Goal: Task Accomplishment & Management: Manage account settings

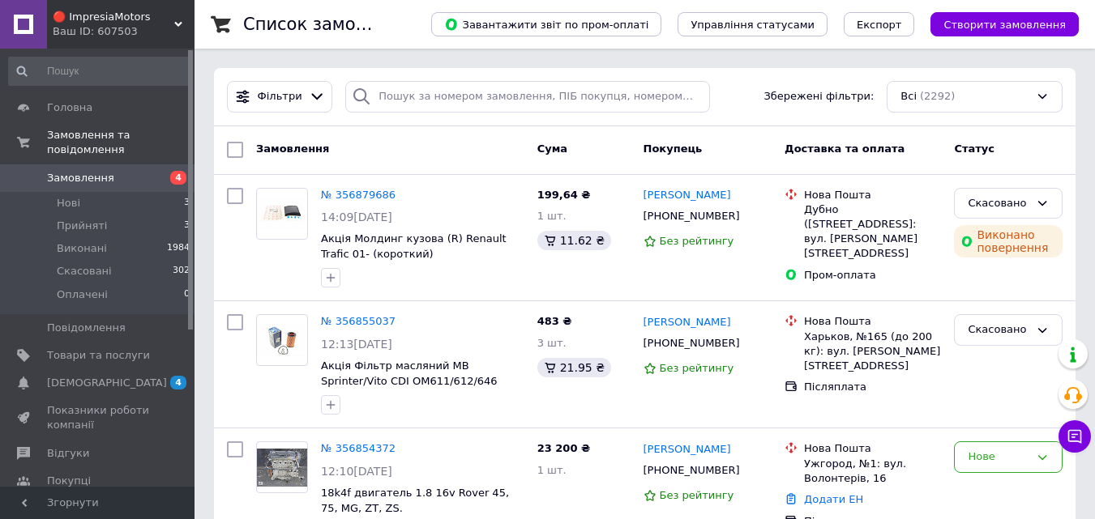
click at [86, 376] on span "[DEMOGRAPHIC_DATA]" at bounding box center [107, 383] width 120 height 15
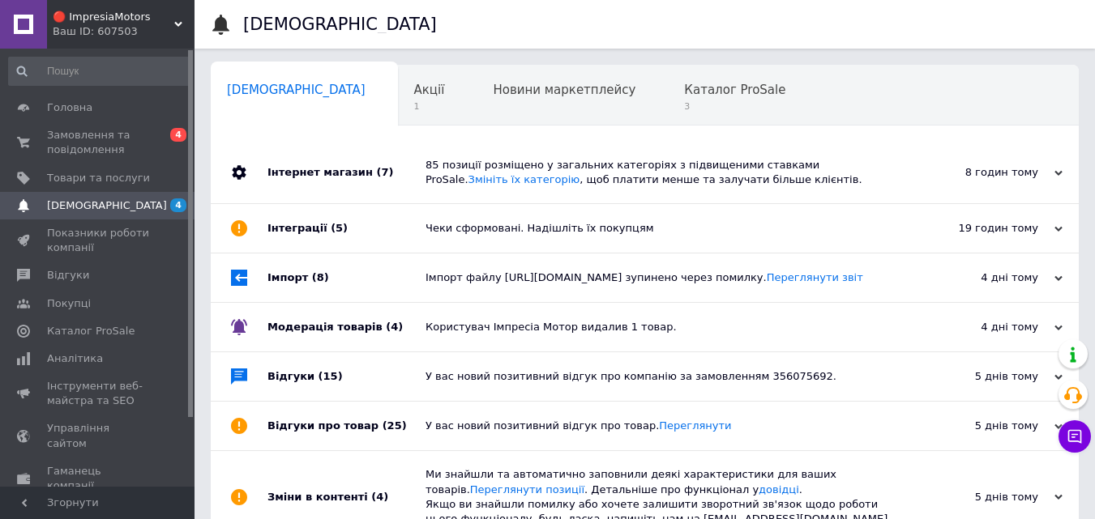
click at [791, 176] on div "85 позиції розміщено у загальних категоріях з підвищеними ставками ProSale. Змі…" at bounding box center [662, 172] width 475 height 29
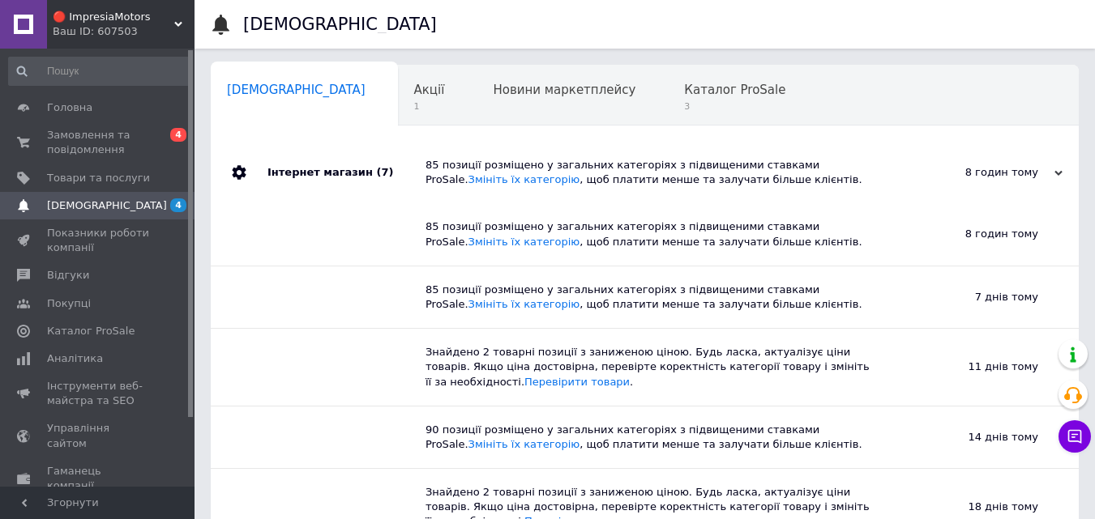
click at [92, 199] on span "[DEMOGRAPHIC_DATA]" at bounding box center [107, 206] width 120 height 15
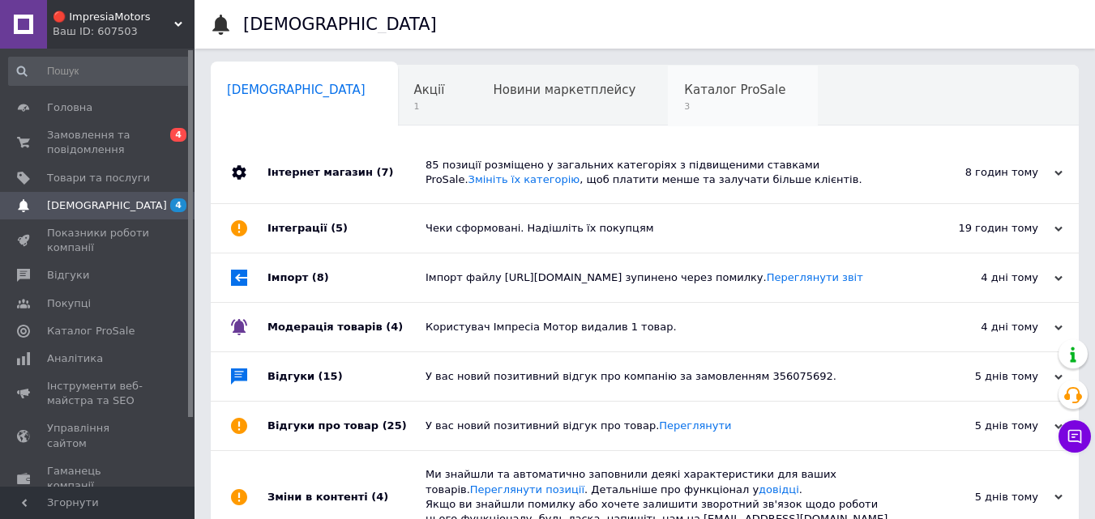
click at [684, 111] on span "3" at bounding box center [734, 106] width 101 height 12
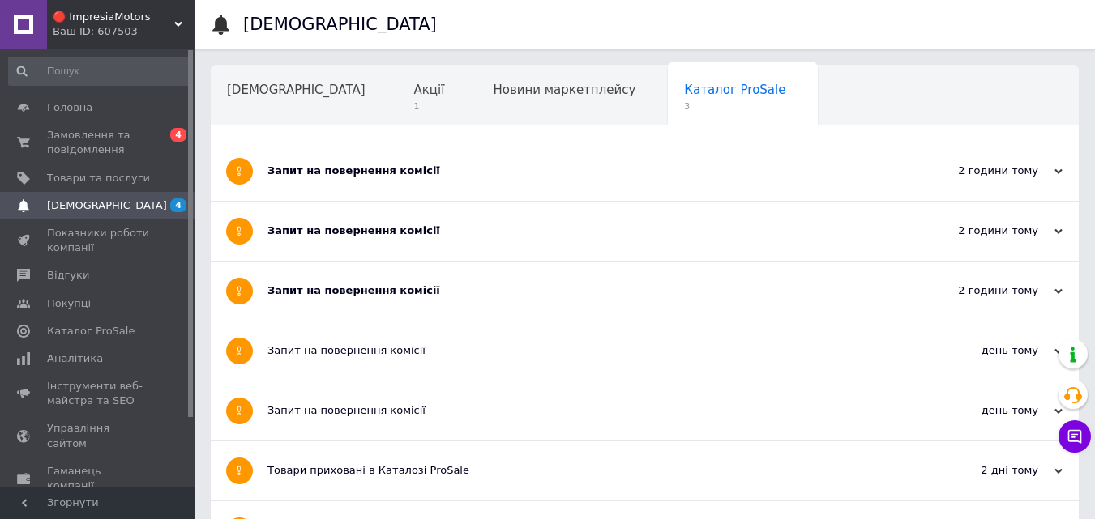
click at [570, 173] on div "Запит на повернення комісії" at bounding box center [583, 171] width 633 height 15
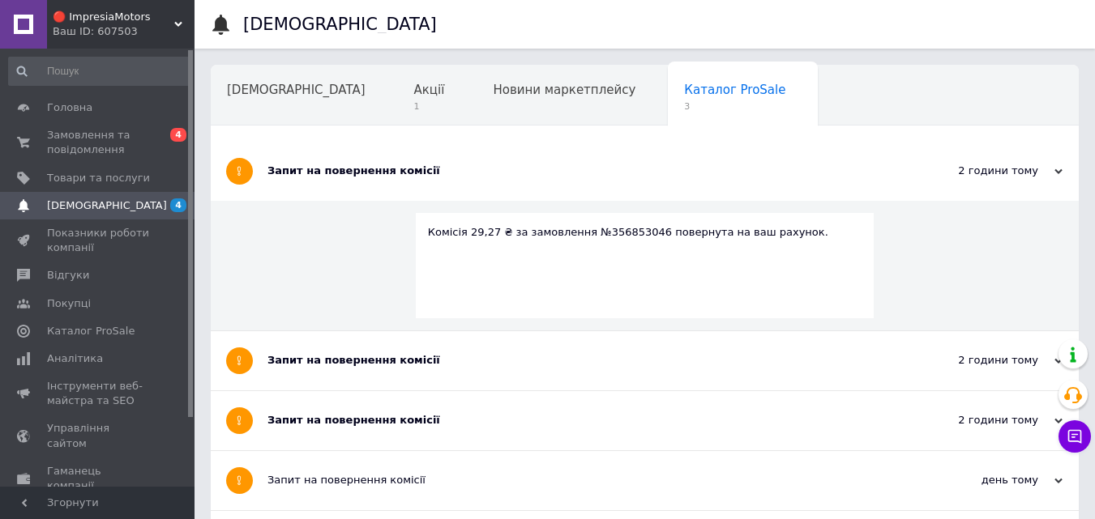
click at [570, 173] on div "Запит на повернення комісії" at bounding box center [583, 171] width 633 height 15
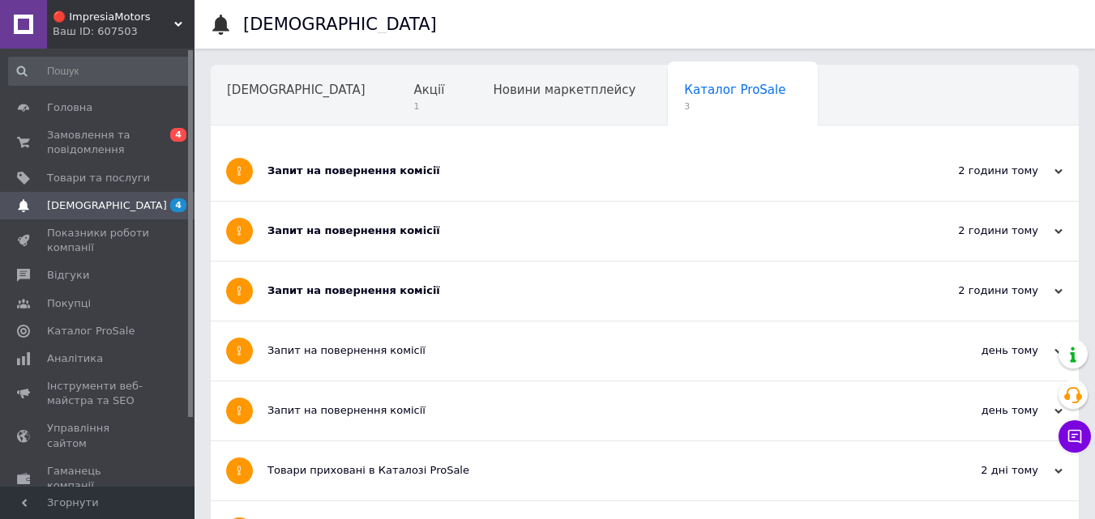
click at [541, 241] on div "Запит на повернення комісії" at bounding box center [583, 231] width 633 height 59
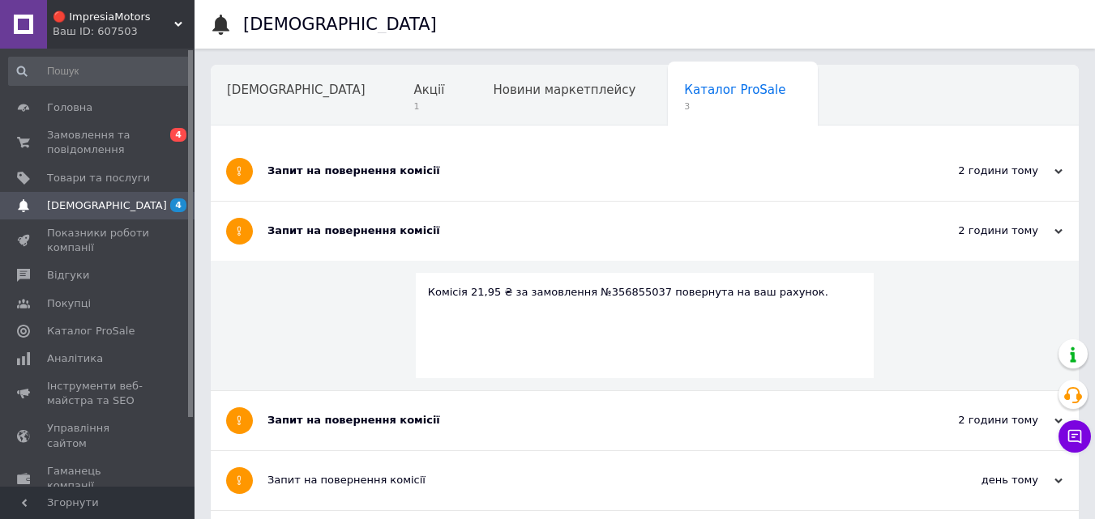
click at [541, 239] on div "Запит на повернення комісії" at bounding box center [583, 231] width 633 height 59
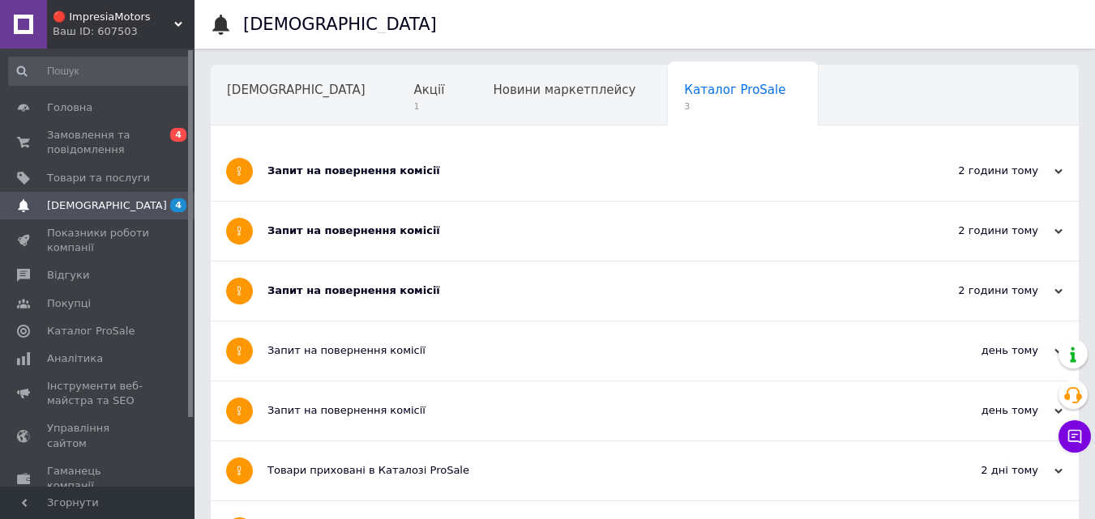
click at [545, 279] on div "Запит на повернення комісії" at bounding box center [583, 291] width 633 height 59
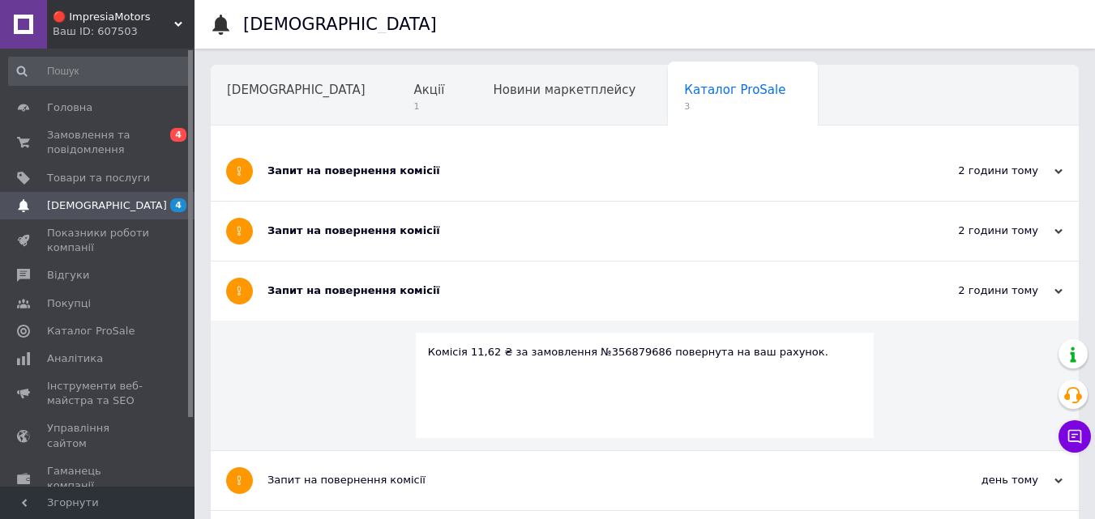
click at [545, 279] on div "Запит на повернення комісії" at bounding box center [583, 291] width 633 height 59
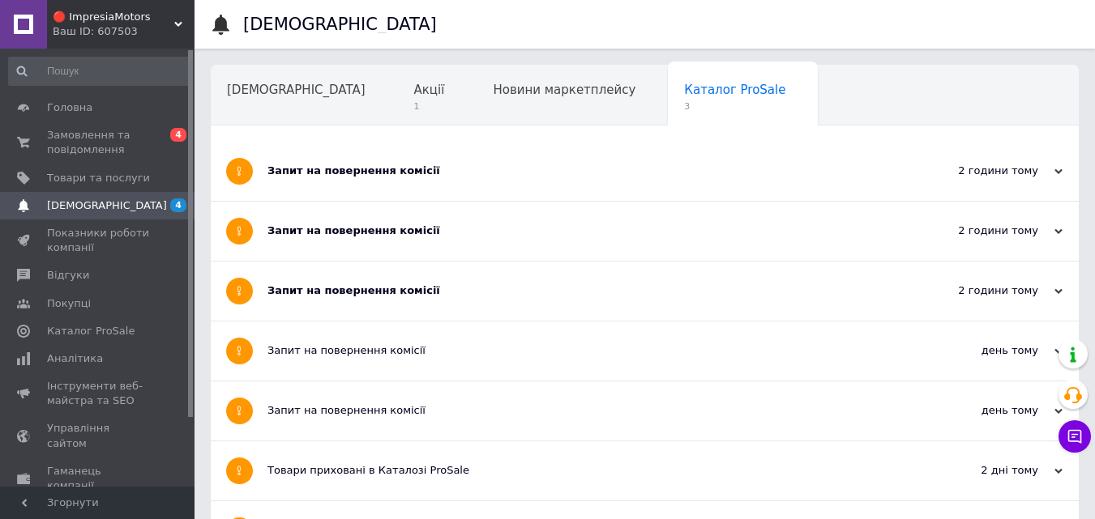
click at [108, 207] on span "[DEMOGRAPHIC_DATA]" at bounding box center [98, 206] width 103 height 15
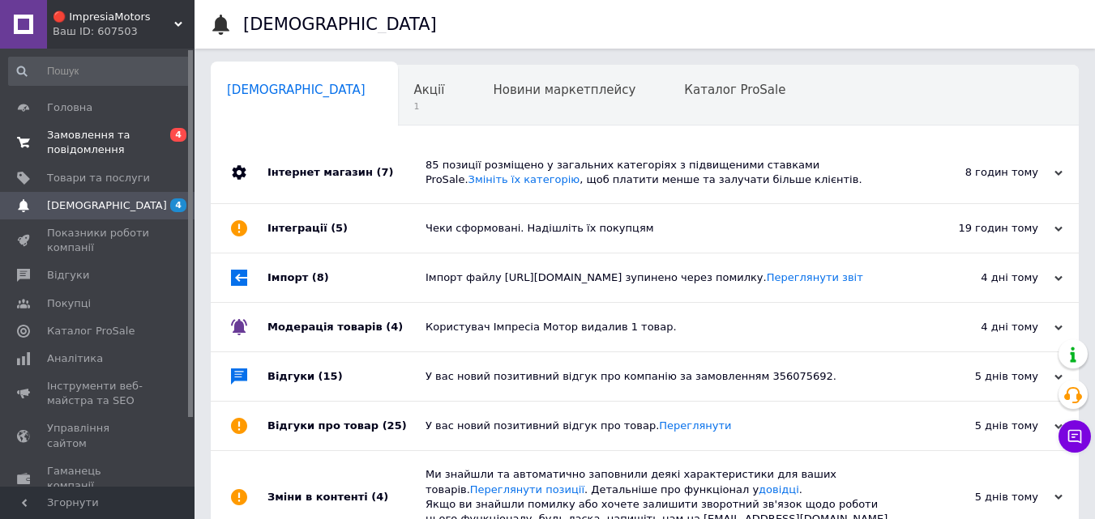
click at [119, 146] on span "Замовлення та повідомлення" at bounding box center [98, 142] width 103 height 29
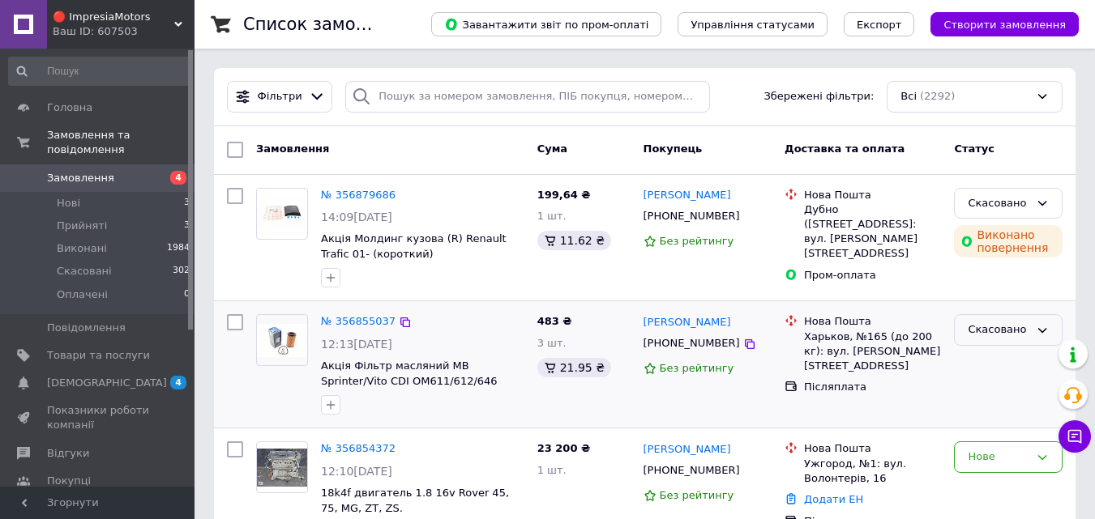
click at [999, 328] on div "Скасовано" at bounding box center [999, 330] width 62 height 17
click at [996, 386] on li "Виконано" at bounding box center [1008, 394] width 107 height 30
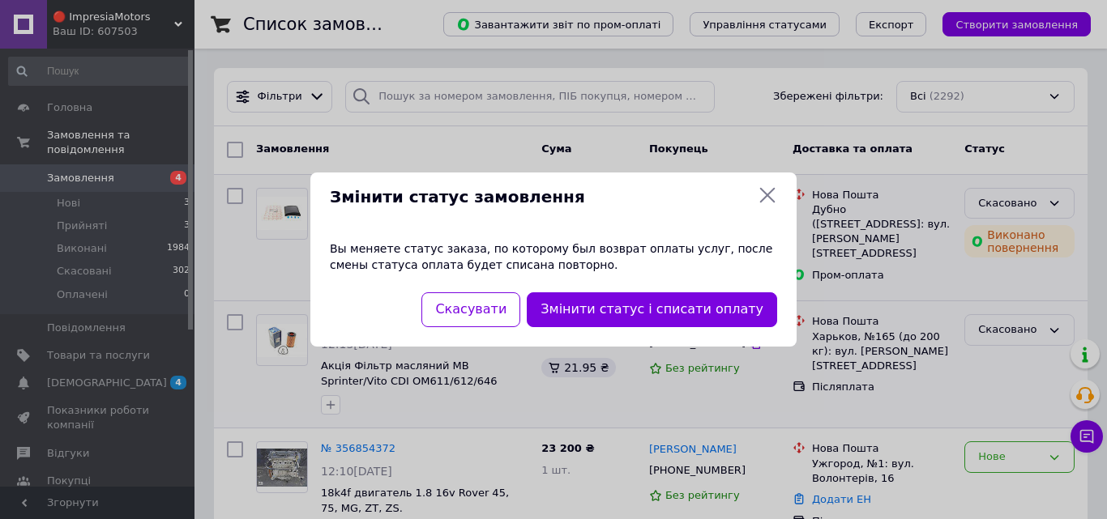
click at [998, 200] on div "Змінити статус замовлення Вы меняете статус заказа, по которому был возврат опл…" at bounding box center [553, 259] width 1107 height 519
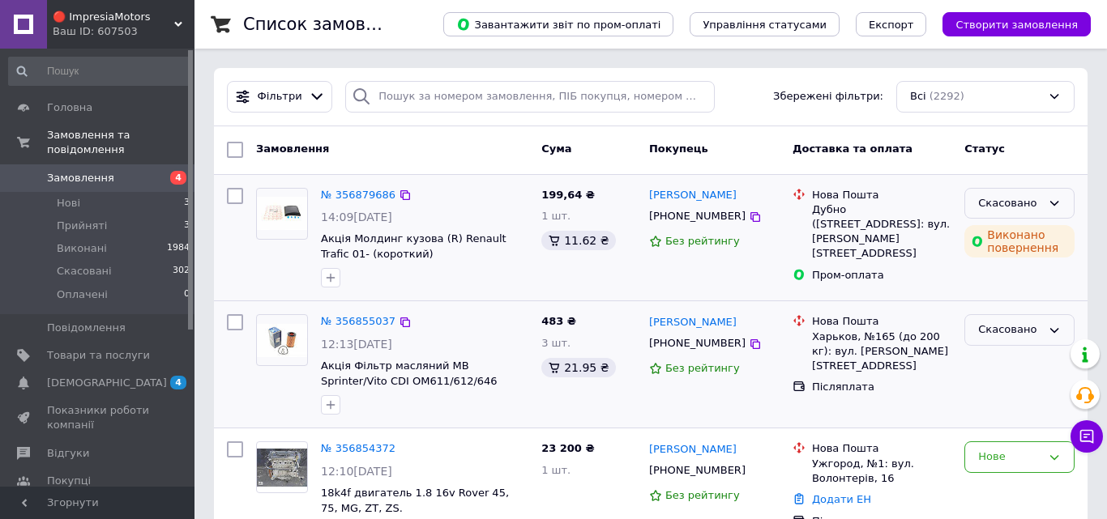
click at [1040, 203] on div "Скасовано" at bounding box center [1019, 204] width 110 height 32
click at [1006, 263] on li "Виконано" at bounding box center [1019, 267] width 109 height 30
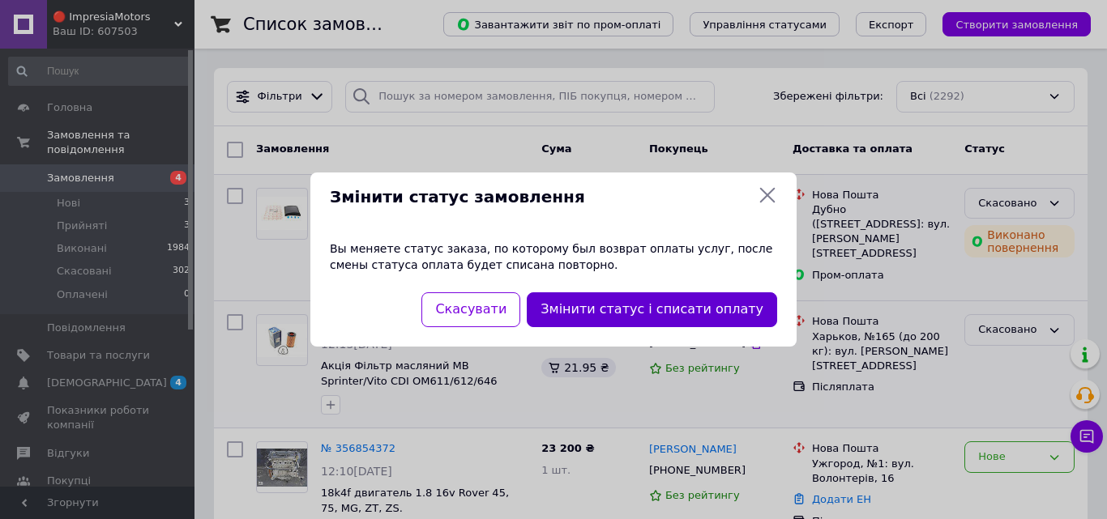
click at [622, 311] on button "Змінити статус і списати оплату" at bounding box center [652, 310] width 250 height 35
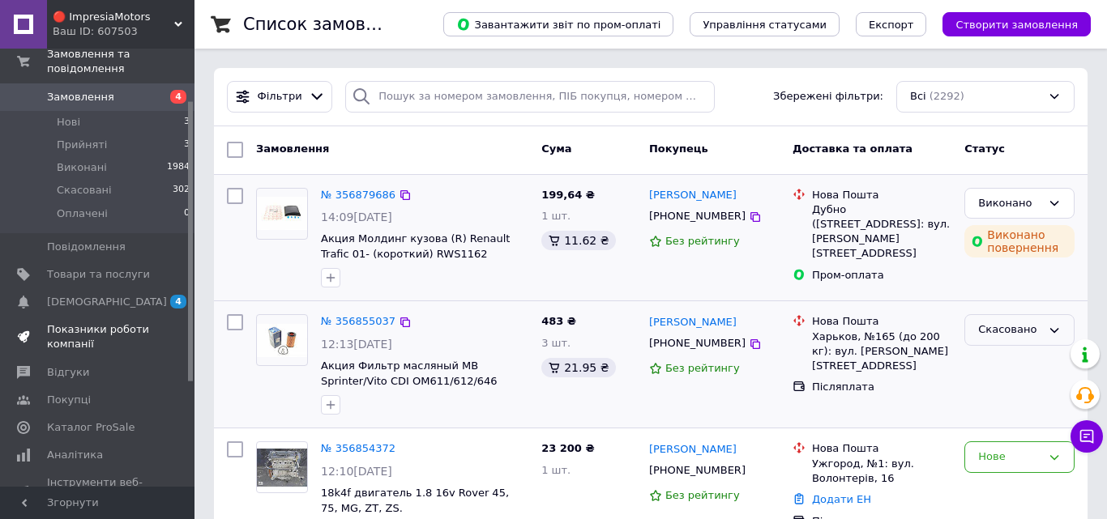
click at [80, 323] on span "Показники роботи компанії" at bounding box center [98, 337] width 103 height 29
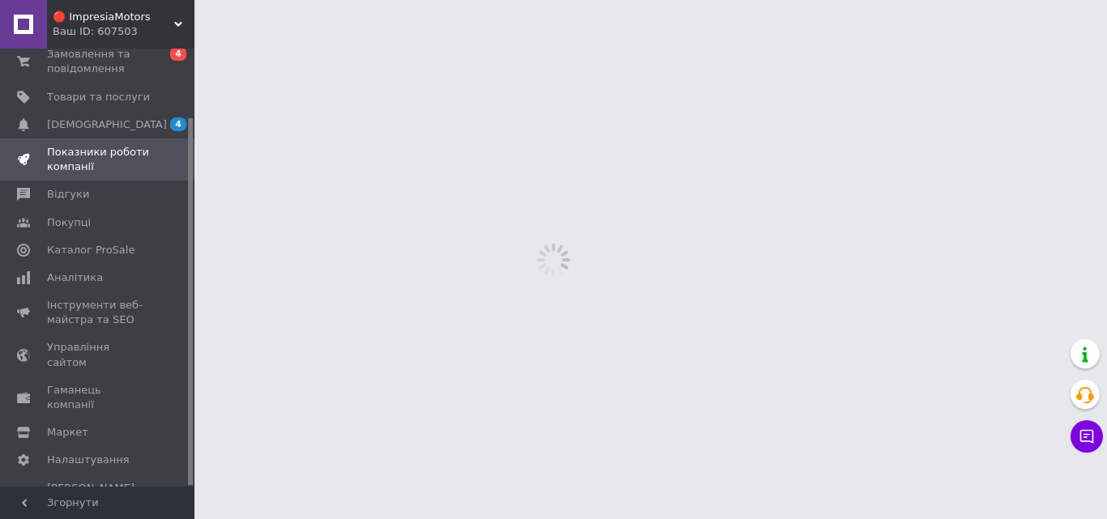
scroll to position [82, 0]
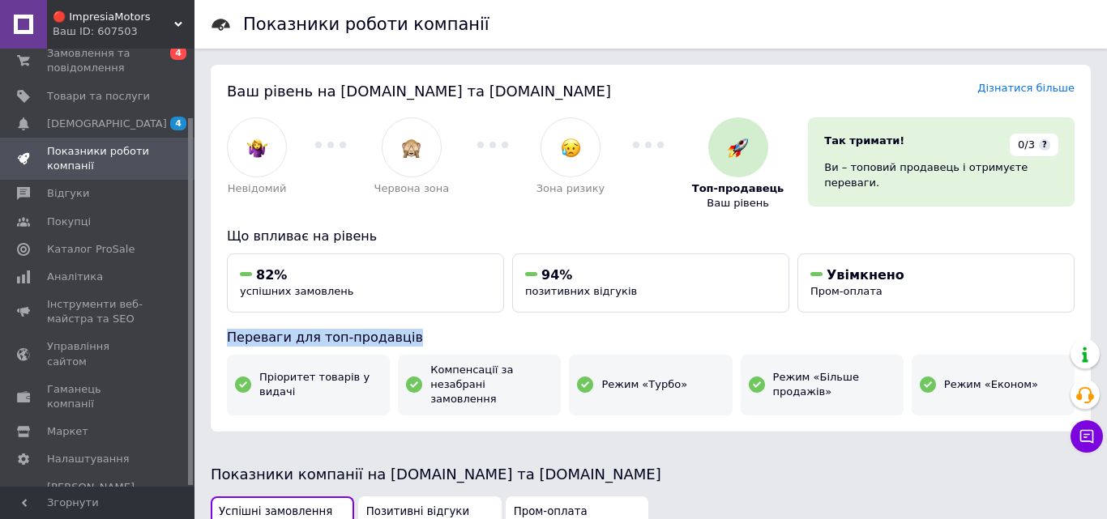
drag, startPoint x: 1099, startPoint y: 230, endPoint x: 1104, endPoint y: 345, distance: 115.2
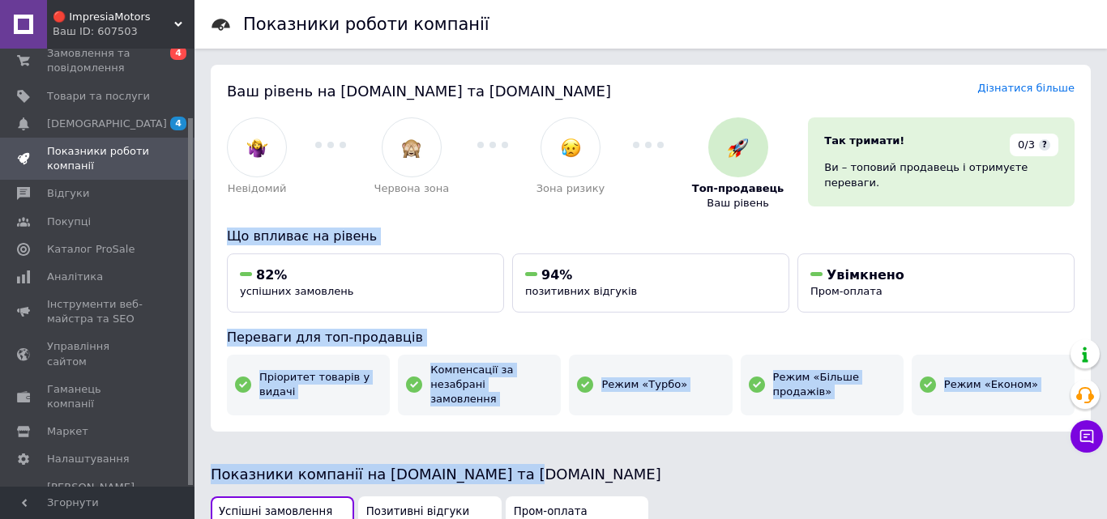
drag, startPoint x: 1106, startPoint y: 202, endPoint x: 1098, endPoint y: 411, distance: 209.2
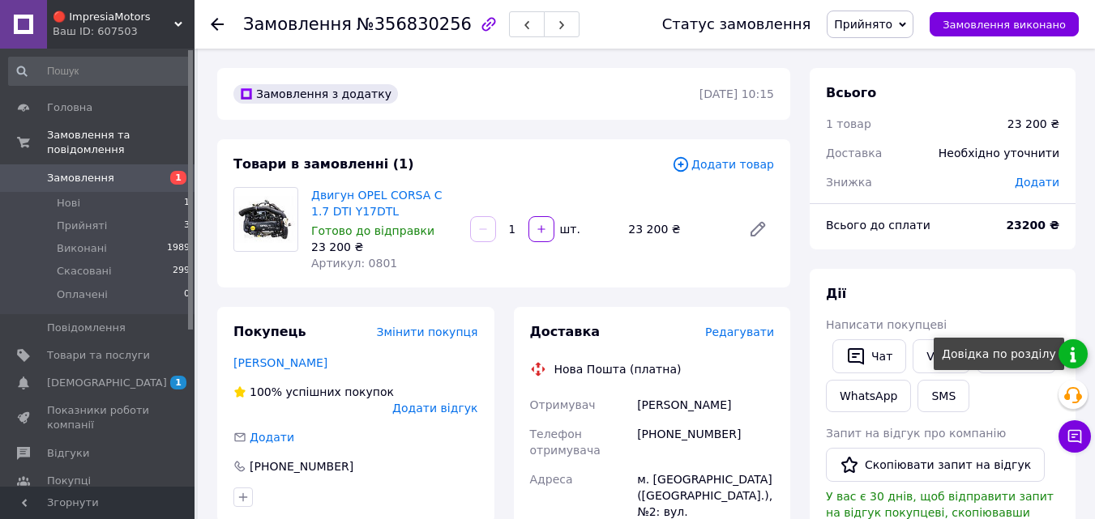
click at [1078, 353] on link at bounding box center [1072, 354] width 29 height 29
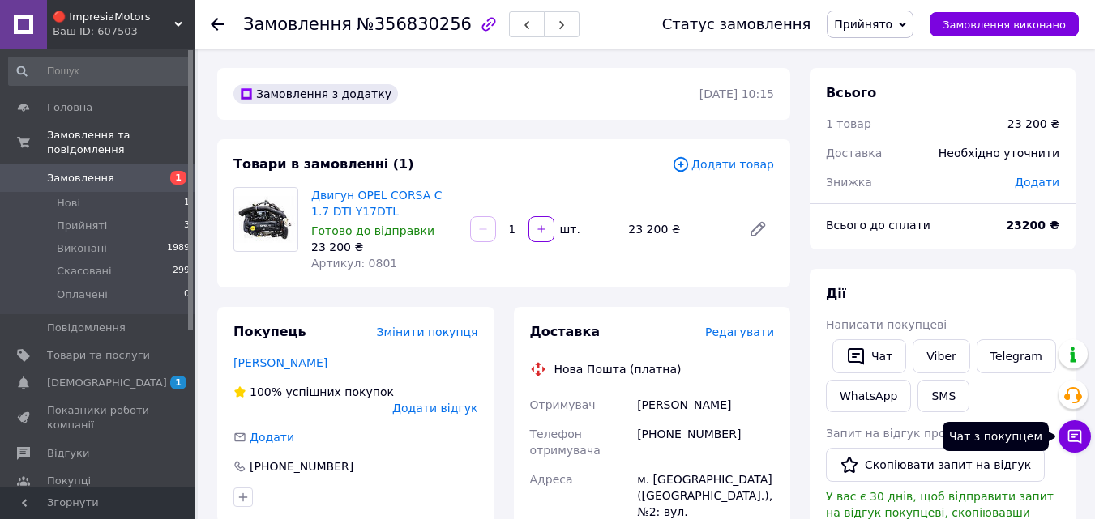
click at [1078, 437] on icon at bounding box center [1074, 437] width 16 height 16
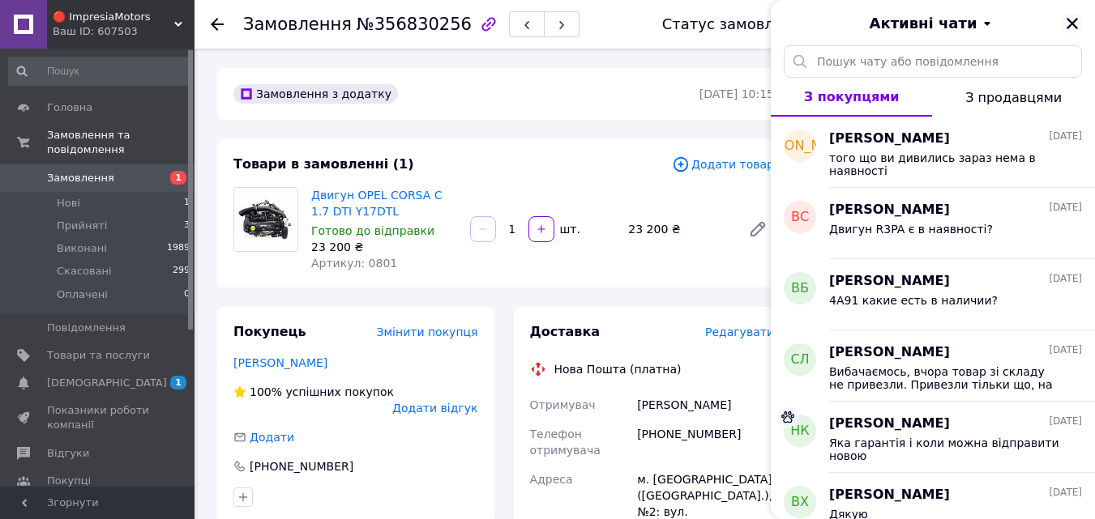
click at [1068, 21] on icon "Закрити" at bounding box center [1072, 23] width 15 height 15
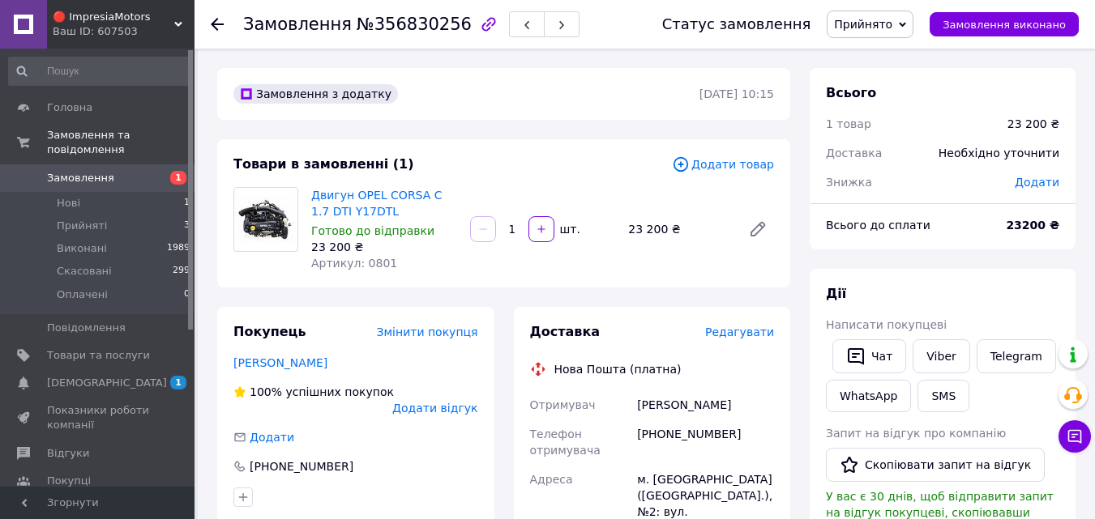
click at [71, 24] on div "Ваш ID: 607503" at bounding box center [124, 31] width 142 height 15
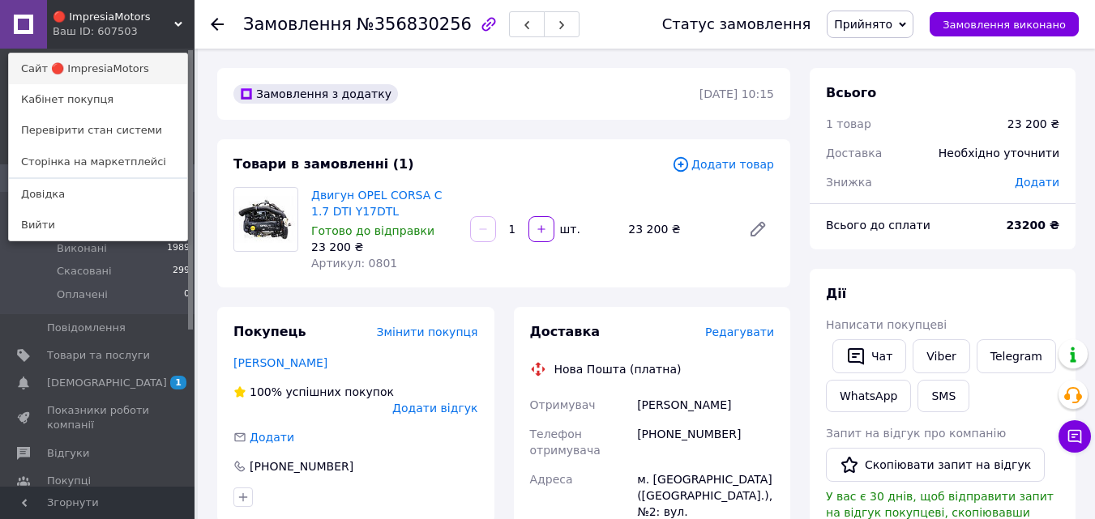
click at [85, 63] on link "Сайт 🔴 ImpresiaMotors" at bounding box center [98, 68] width 178 height 31
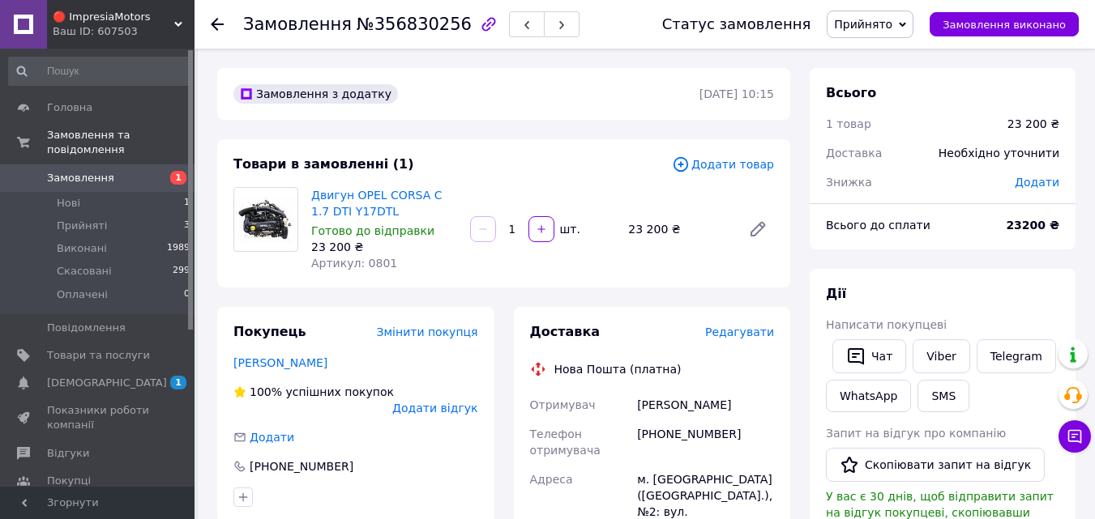
click at [29, 19] on link at bounding box center [23, 24] width 47 height 49
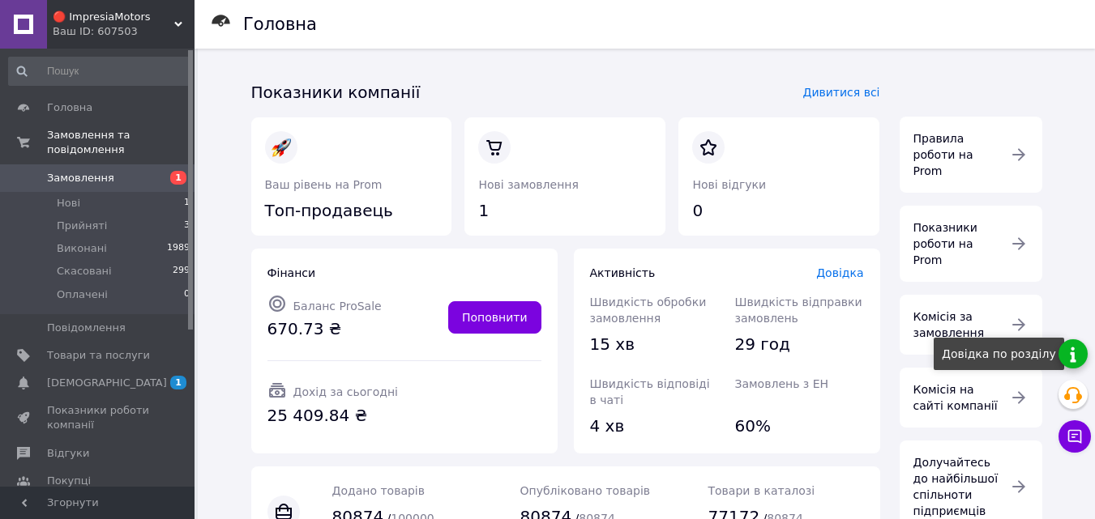
click at [1080, 360] on link at bounding box center [1072, 354] width 29 height 29
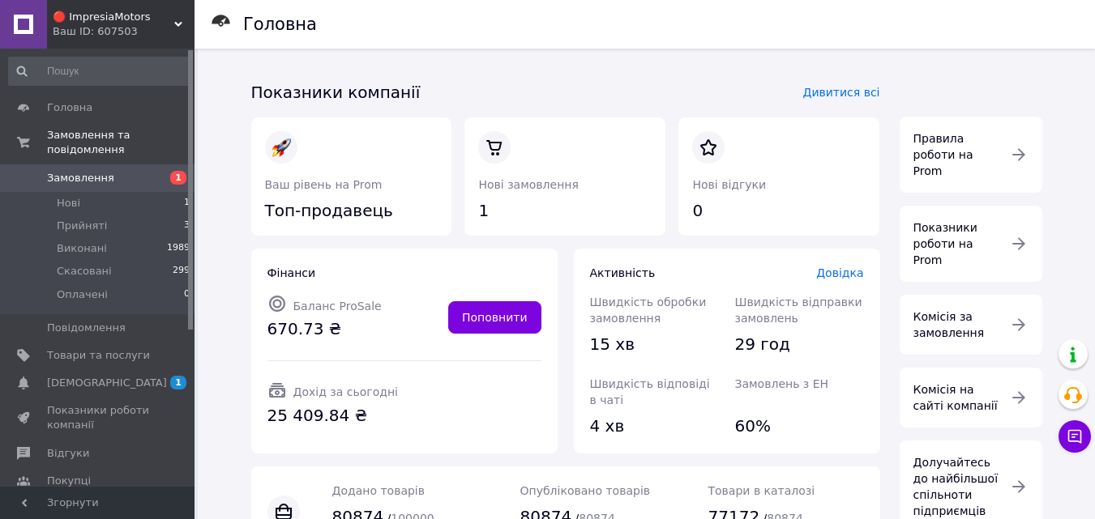
scroll to position [363, 0]
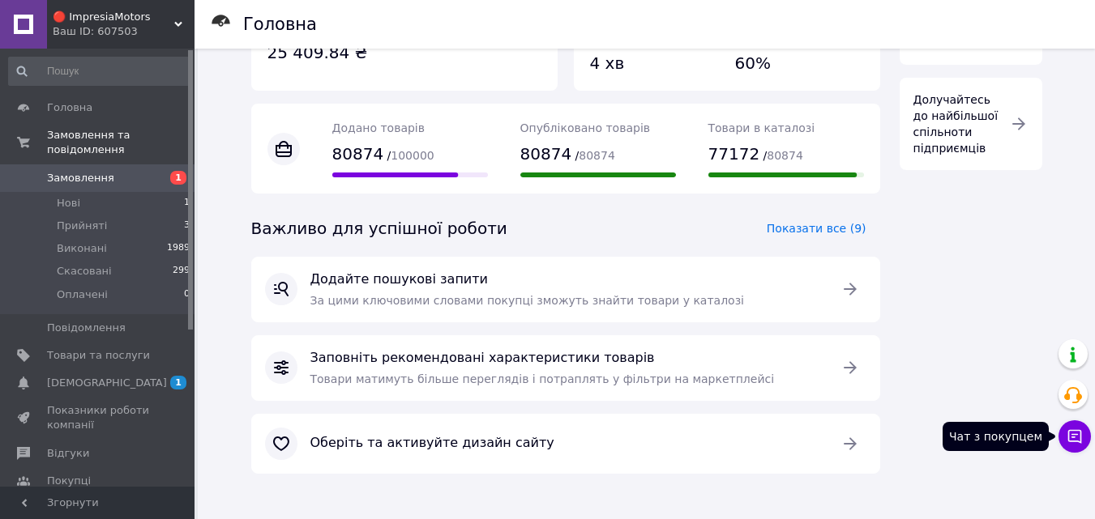
click at [1077, 432] on icon at bounding box center [1074, 437] width 16 height 16
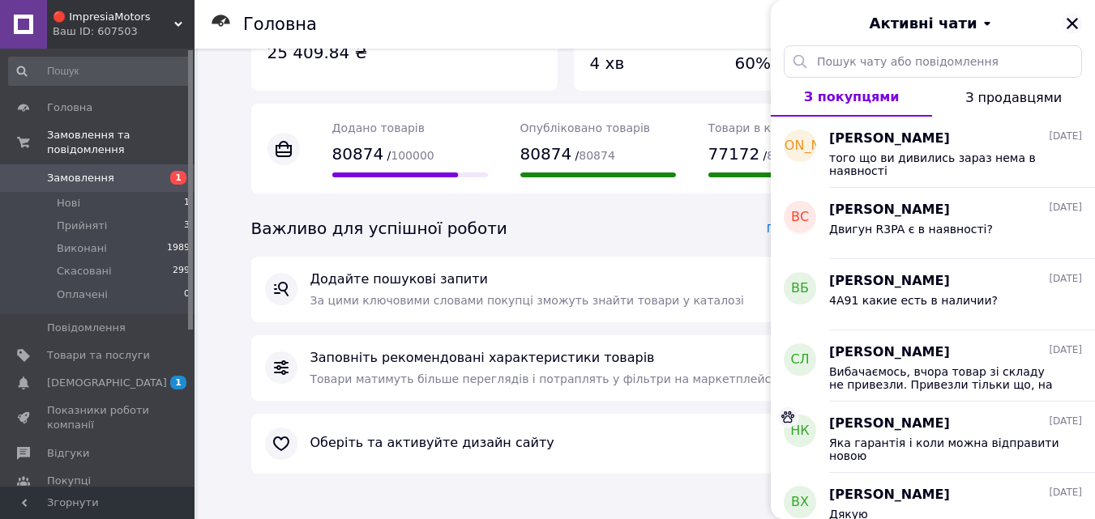
click at [1072, 20] on icon "Закрити" at bounding box center [1072, 23] width 15 height 15
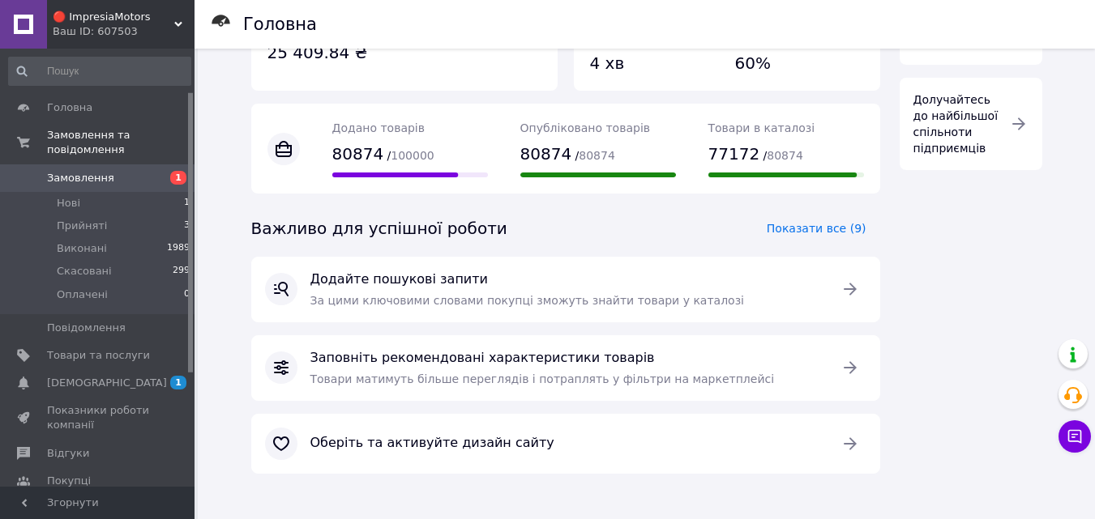
scroll to position [245, 0]
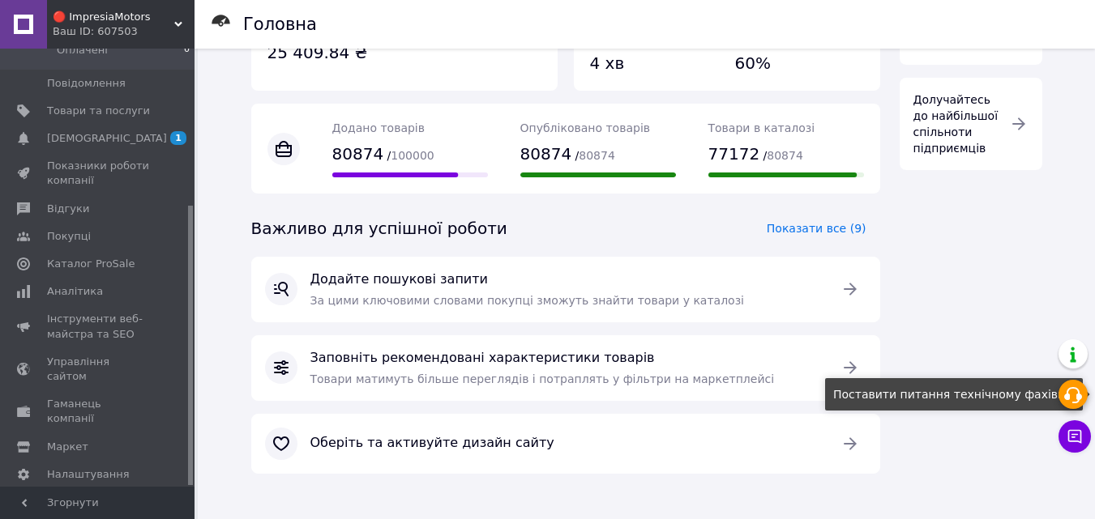
click at [1074, 390] on icon at bounding box center [1072, 395] width 19 height 19
click at [955, 138] on div "Долучайтесь до найбільшої спільноти підприємців" at bounding box center [971, 123] width 156 height 105
click at [1074, 135] on div "Головна Показники компанії Дивитися всі Ваш рівень на Prom Топ-продавець Нові з…" at bounding box center [646, 103] width 897 height 834
click at [1069, 140] on div "Головна Показники компанії Дивитися всі Ваш рівень на Prom Топ-продавець Нові з…" at bounding box center [646, 103] width 897 height 834
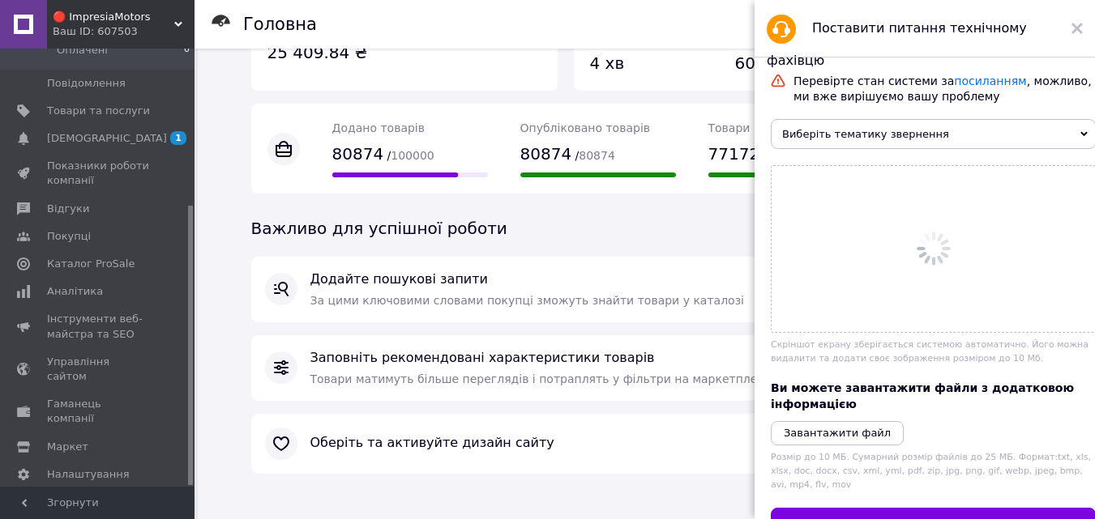
click at [1070, 141] on span "Виберіть тематику звернення" at bounding box center [933, 134] width 325 height 30
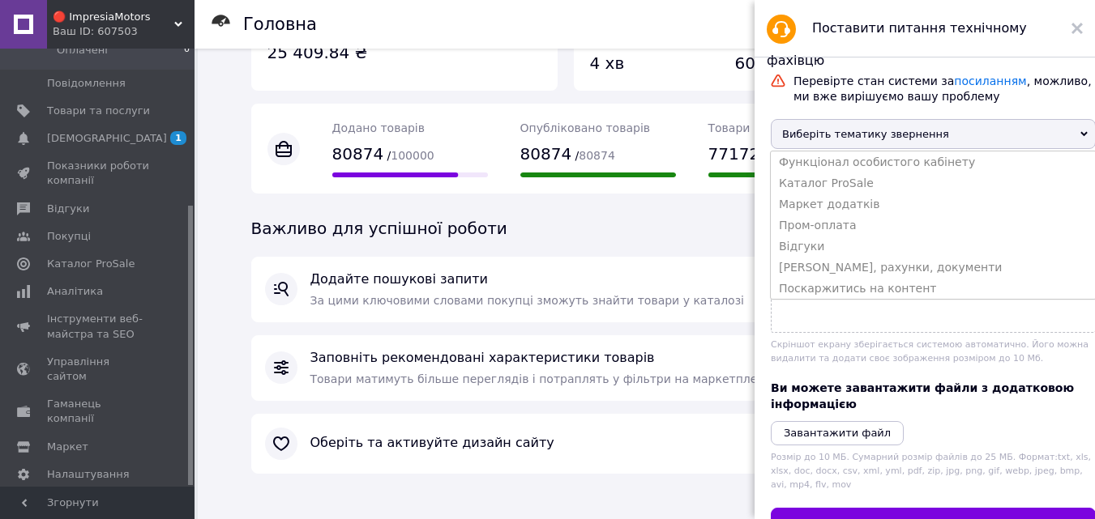
click at [1070, 141] on span "Виберіть тематику звернення" at bounding box center [933, 134] width 325 height 30
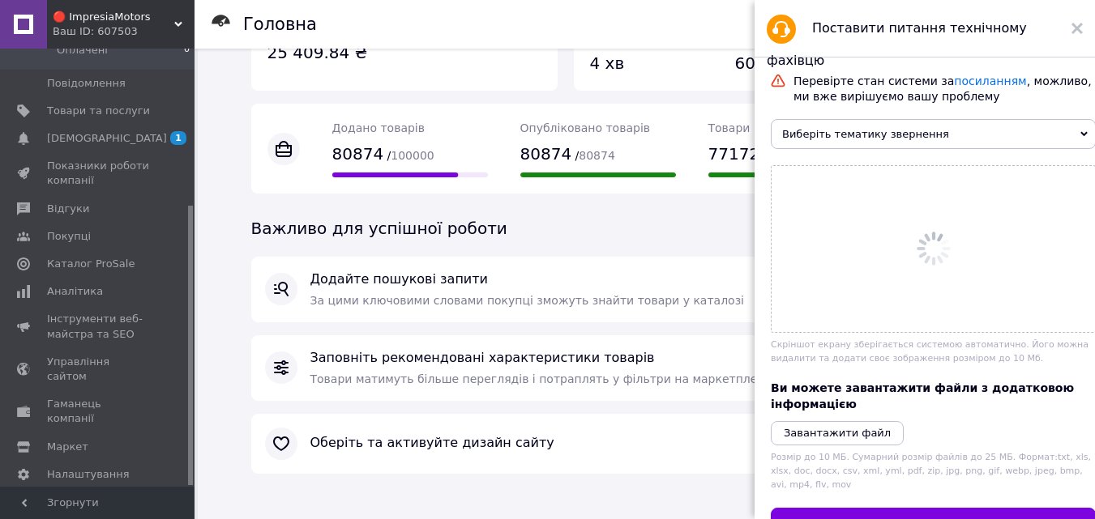
click at [1070, 141] on span "Виберіть тематику звернення" at bounding box center [933, 134] width 325 height 30
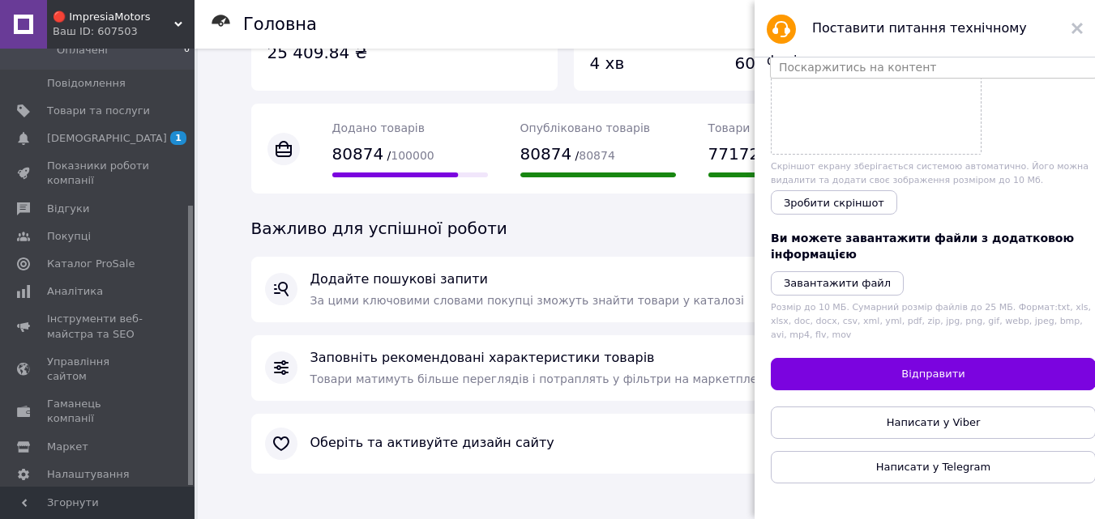
scroll to position [0, 0]
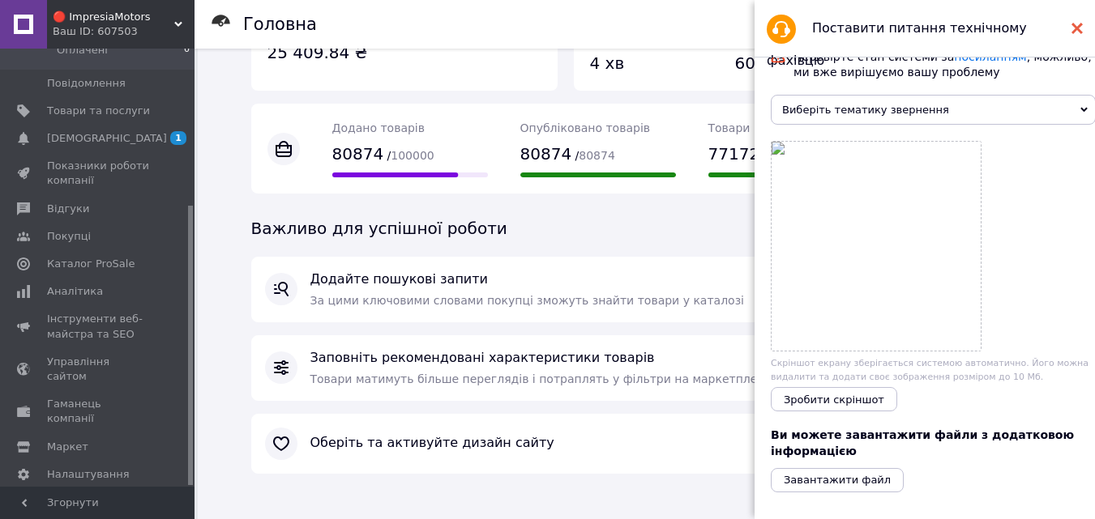
click at [1075, 28] on use at bounding box center [1076, 28] width 11 height 11
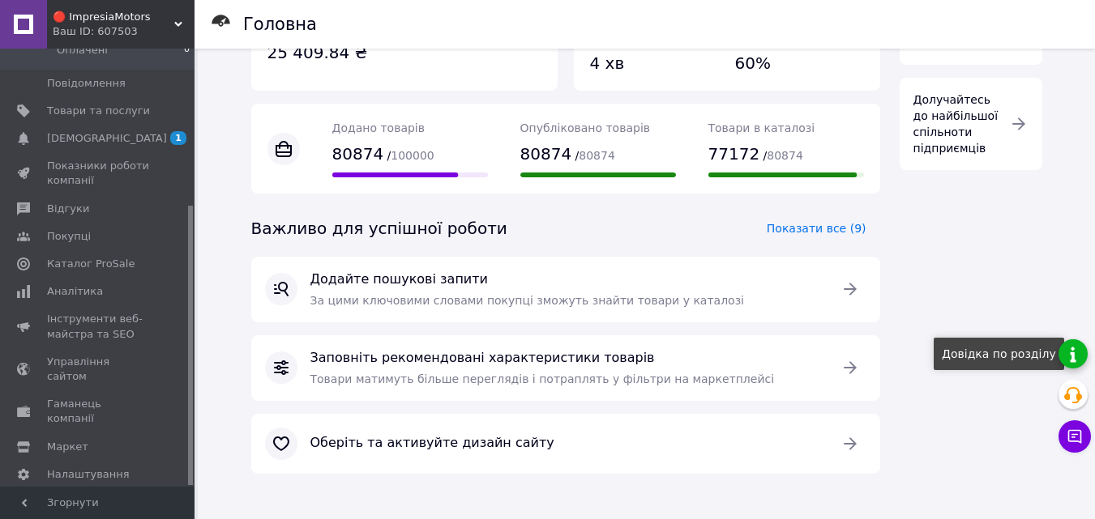
click at [1085, 357] on link at bounding box center [1072, 354] width 29 height 29
